Goal: Learn about a topic: Learn about a topic

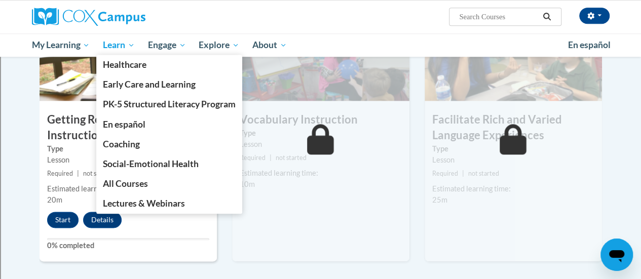
scroll to position [551, 0]
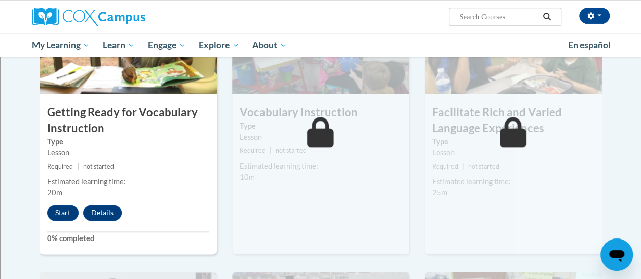
click at [361, 196] on div "5 Vocabulary Instruction Type Lesson Required | not started Estimated learning …" at bounding box center [320, 123] width 177 height 262
click at [339, 199] on div "5 Vocabulary Instruction Type Lesson Required | not started Estimated learning …" at bounding box center [320, 123] width 177 height 262
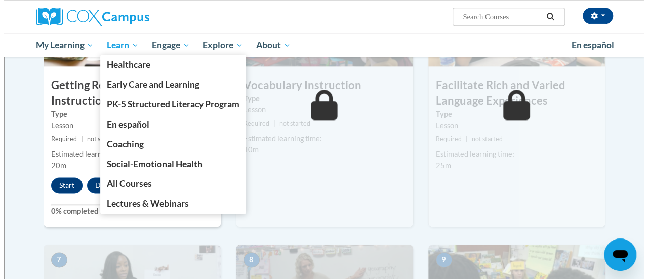
scroll to position [590, 0]
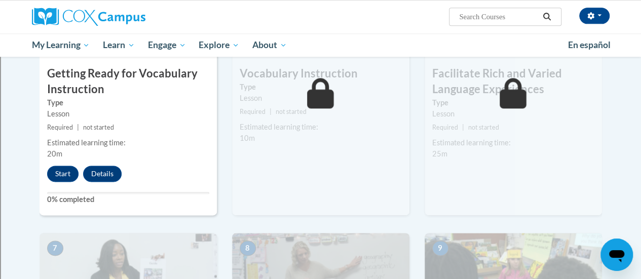
click at [301, 182] on div "5 Vocabulary Instruction Type Lesson Required | not started Estimated learning …" at bounding box center [320, 84] width 177 height 262
click at [351, 177] on div "5 Vocabulary Instruction Type Lesson Required | not started Estimated learning …" at bounding box center [320, 84] width 177 height 262
click at [333, 175] on div "5 Vocabulary Instruction Type Lesson Required | not started Estimated learning …" at bounding box center [320, 84] width 177 height 262
click at [329, 173] on div "5 Vocabulary Instruction Type Lesson Required | not started Estimated learning …" at bounding box center [320, 84] width 177 height 262
click at [61, 173] on button "Start" at bounding box center [62, 174] width 31 height 16
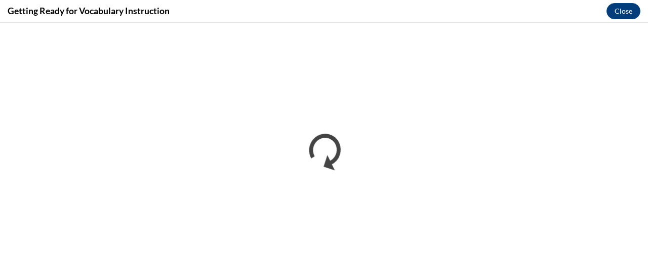
scroll to position [0, 0]
